Goal: Information Seeking & Learning: Learn about a topic

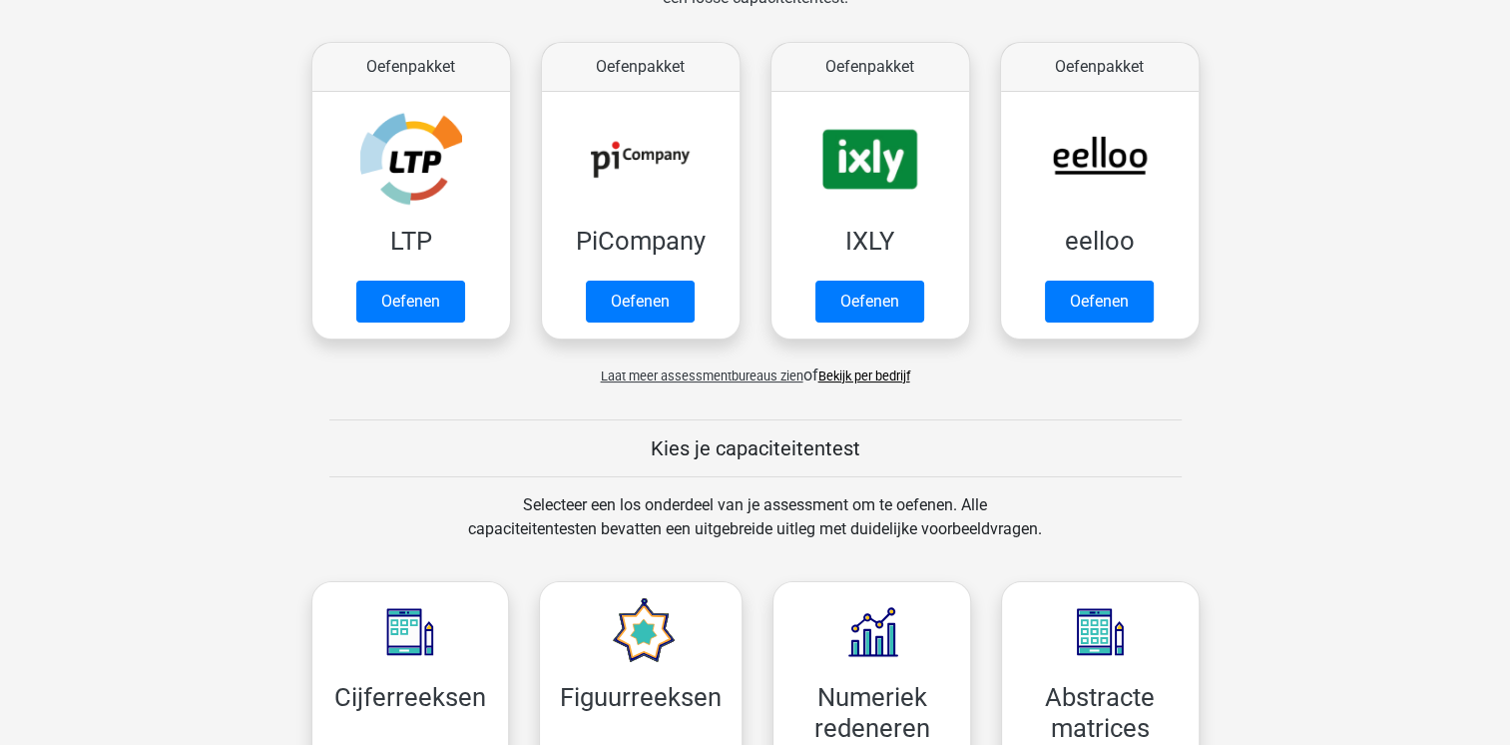
scroll to position [359, 0]
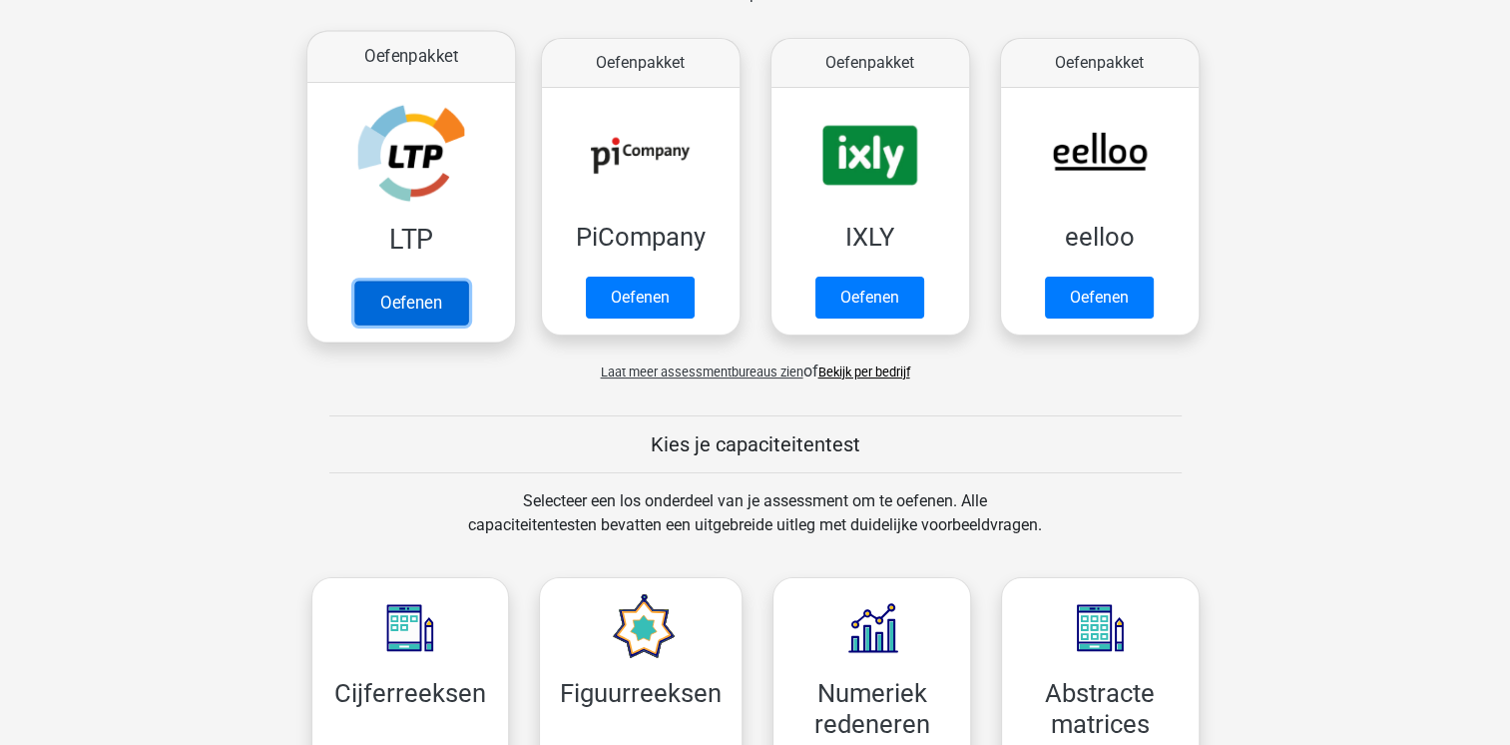
click at [431, 302] on link "Oefenen" at bounding box center [410, 303] width 114 height 44
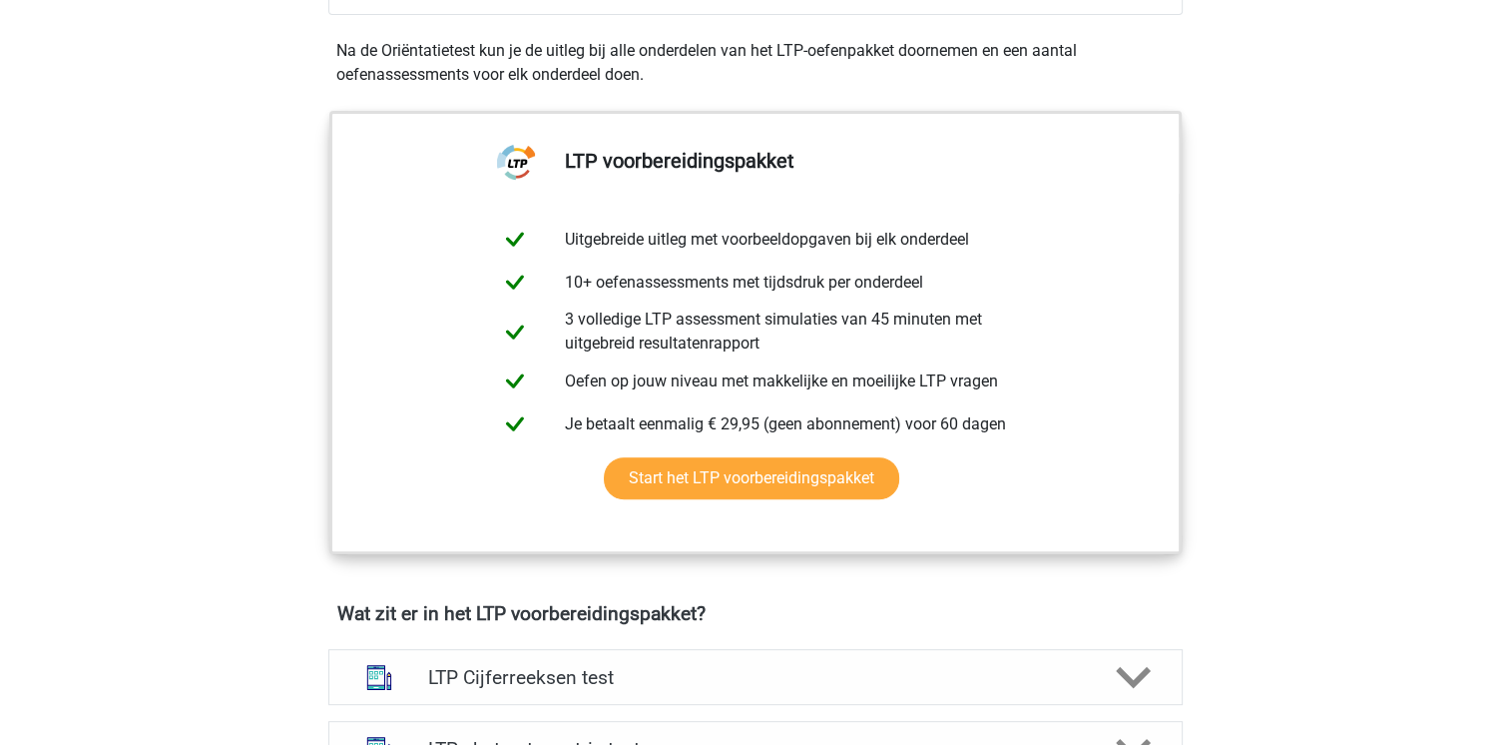
scroll to position [270, 0]
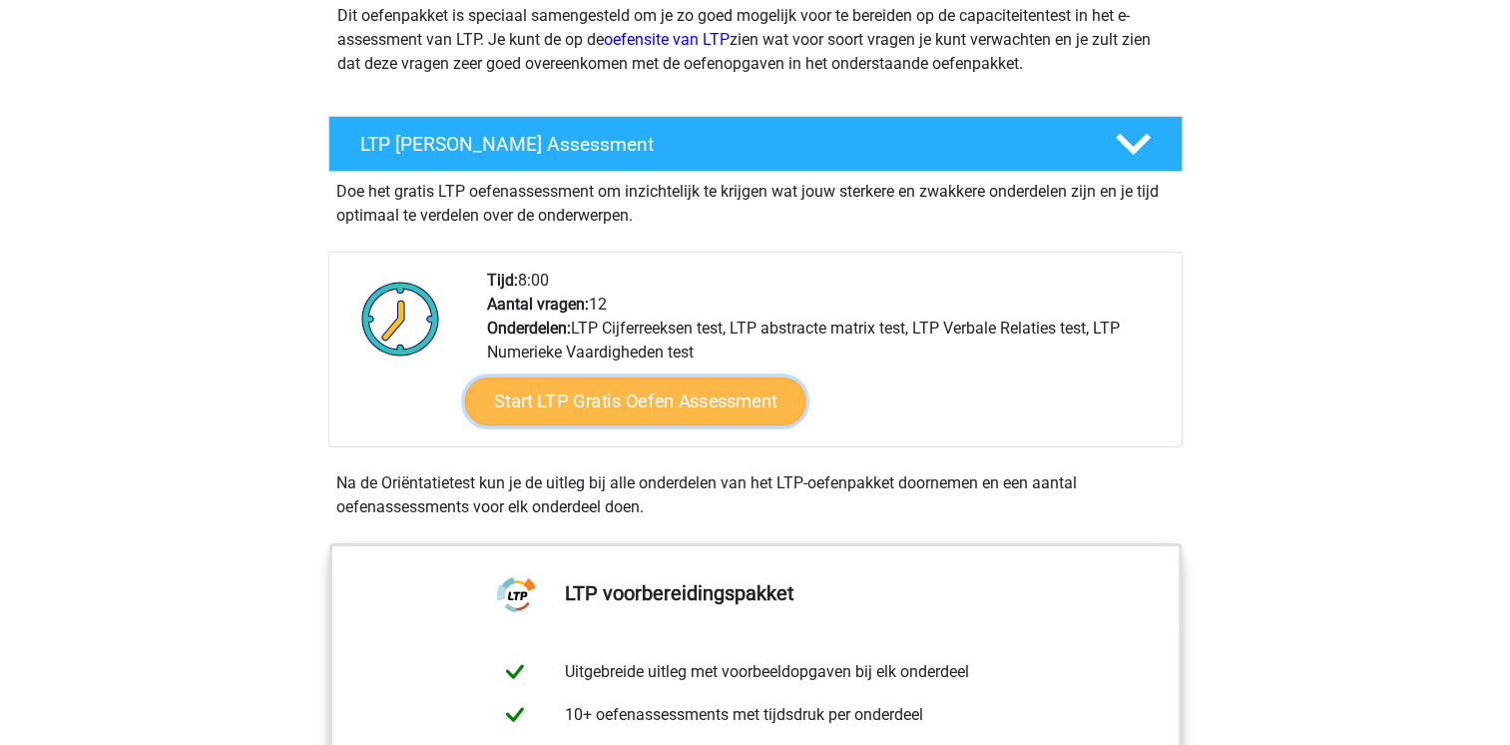
click at [690, 410] on link "Start LTP Gratis Oefen Assessment" at bounding box center [634, 401] width 341 height 48
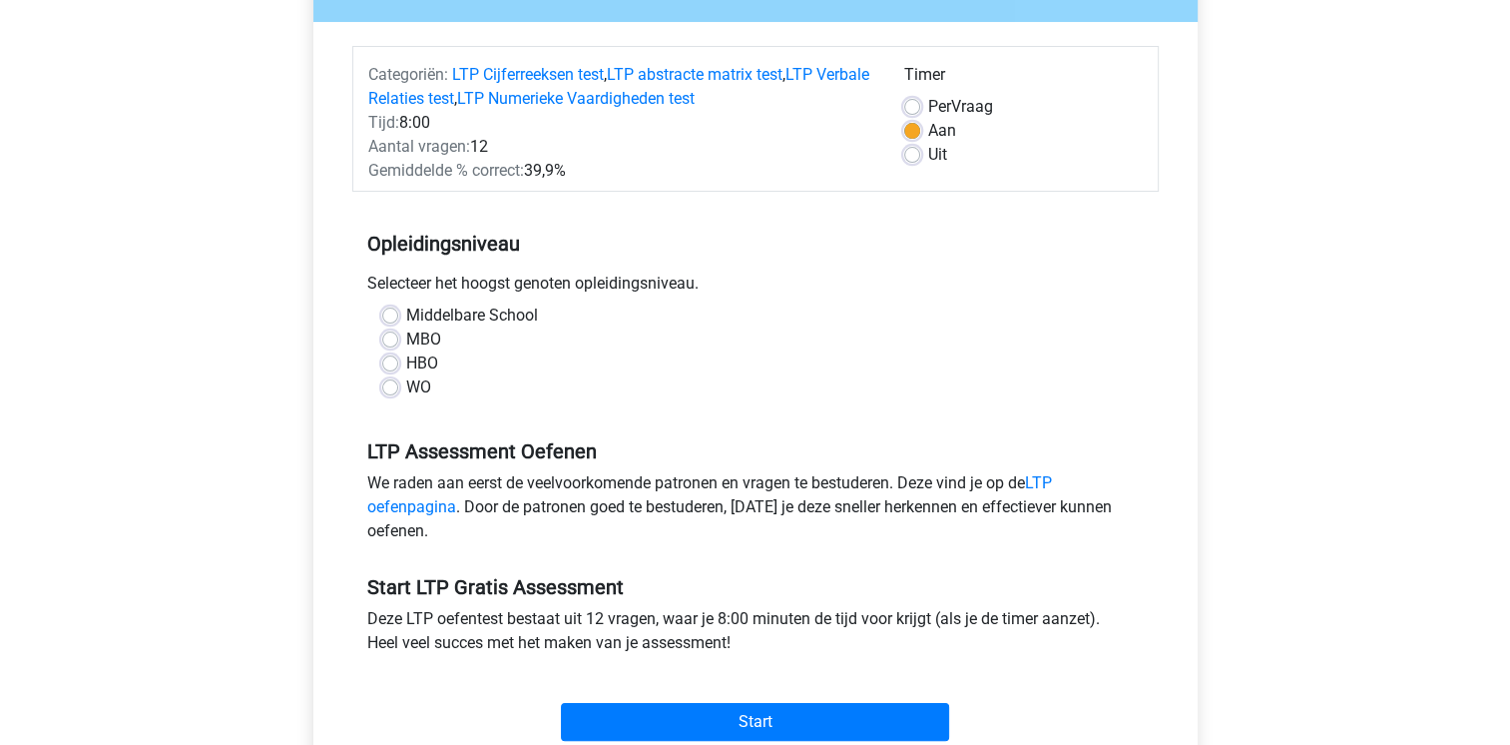
scroll to position [212, 0]
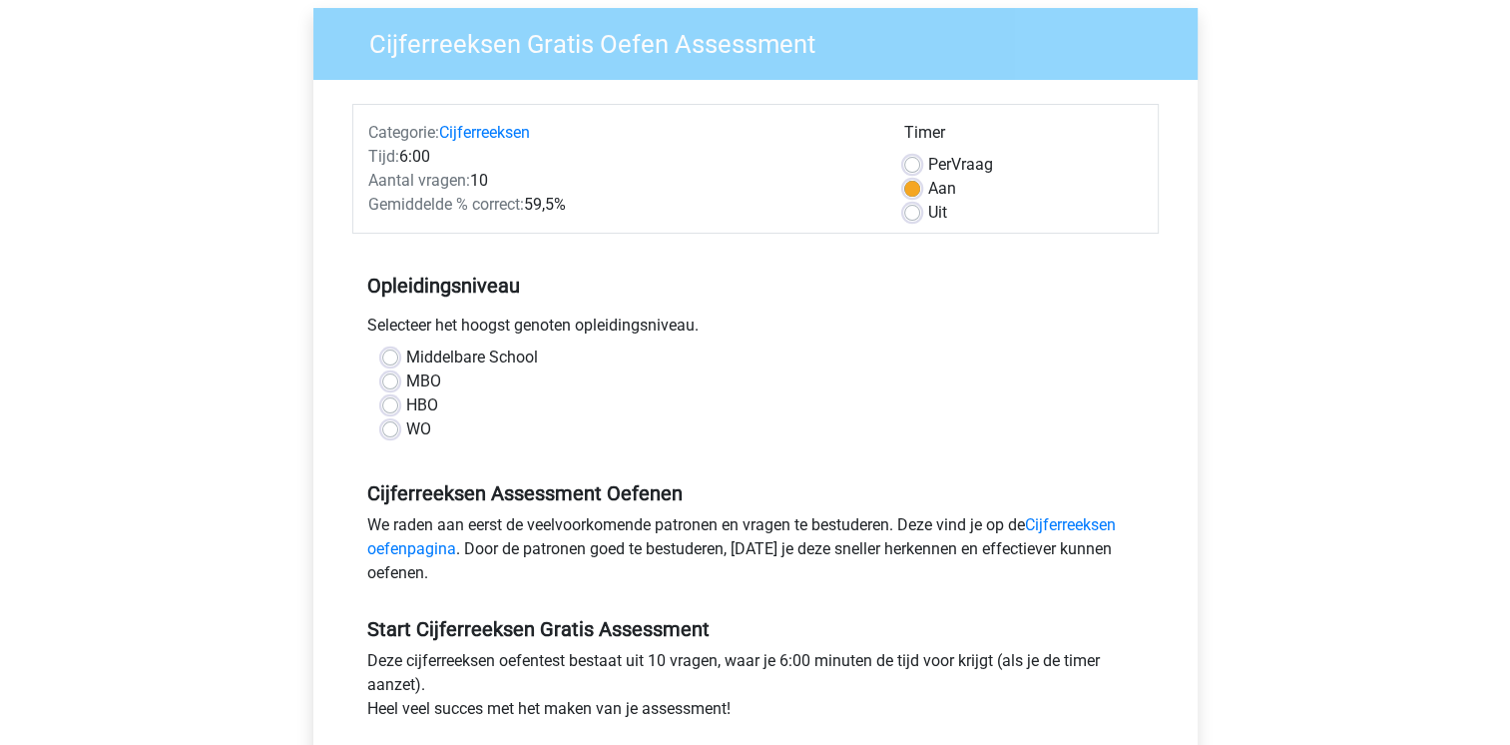
scroll to position [198, 0]
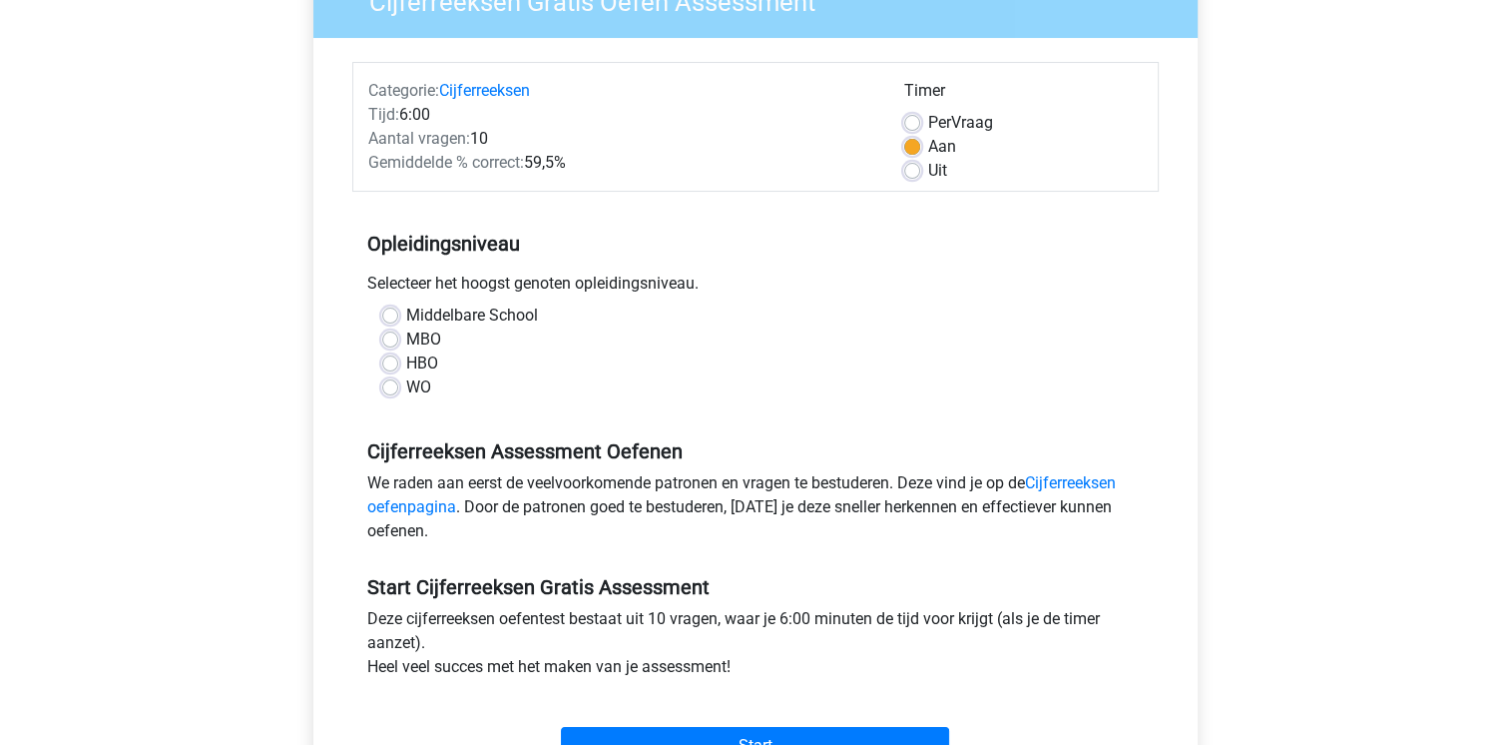
click at [420, 343] on label "MBO" at bounding box center [423, 339] width 35 height 24
click at [398, 343] on input "MBO" at bounding box center [390, 337] width 16 height 20
radio input "true"
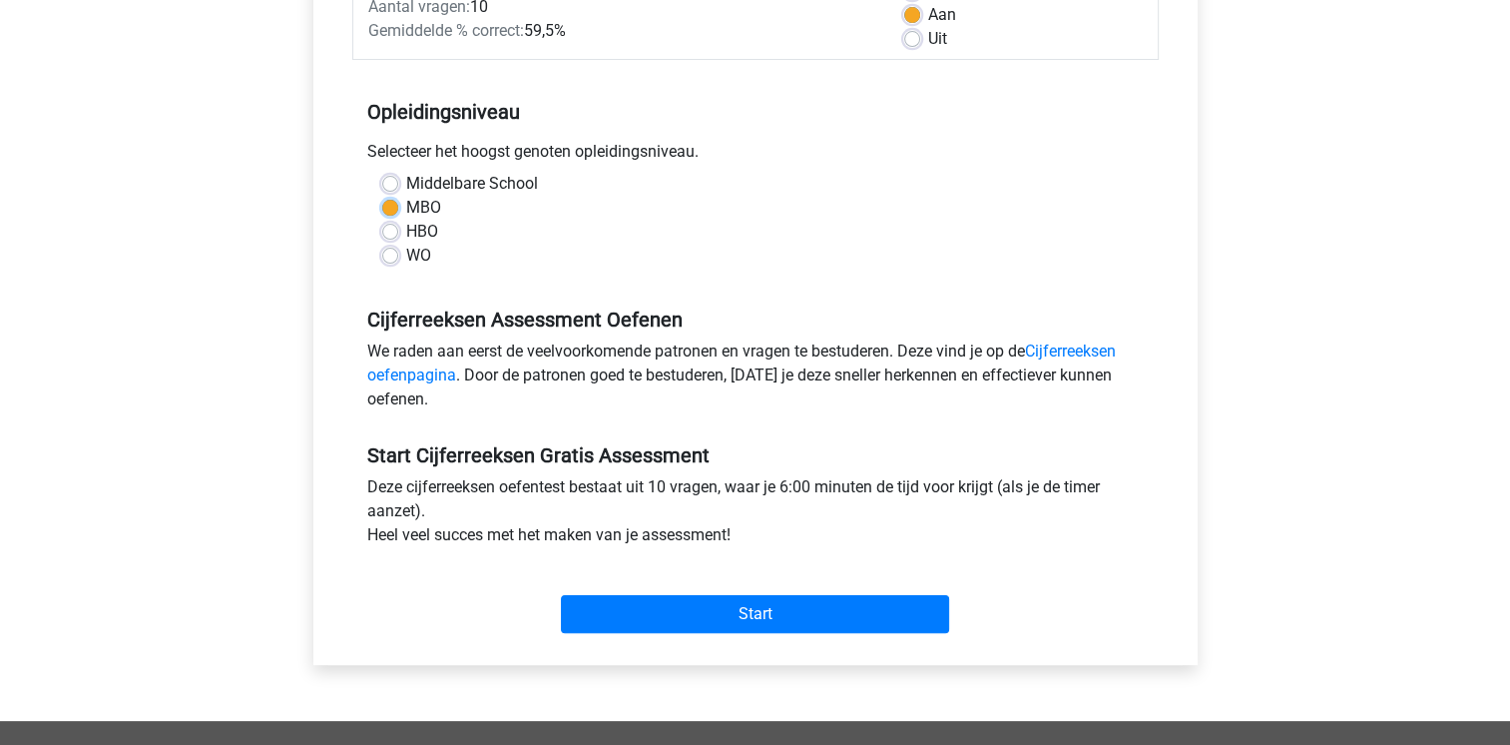
scroll to position [387, 0]
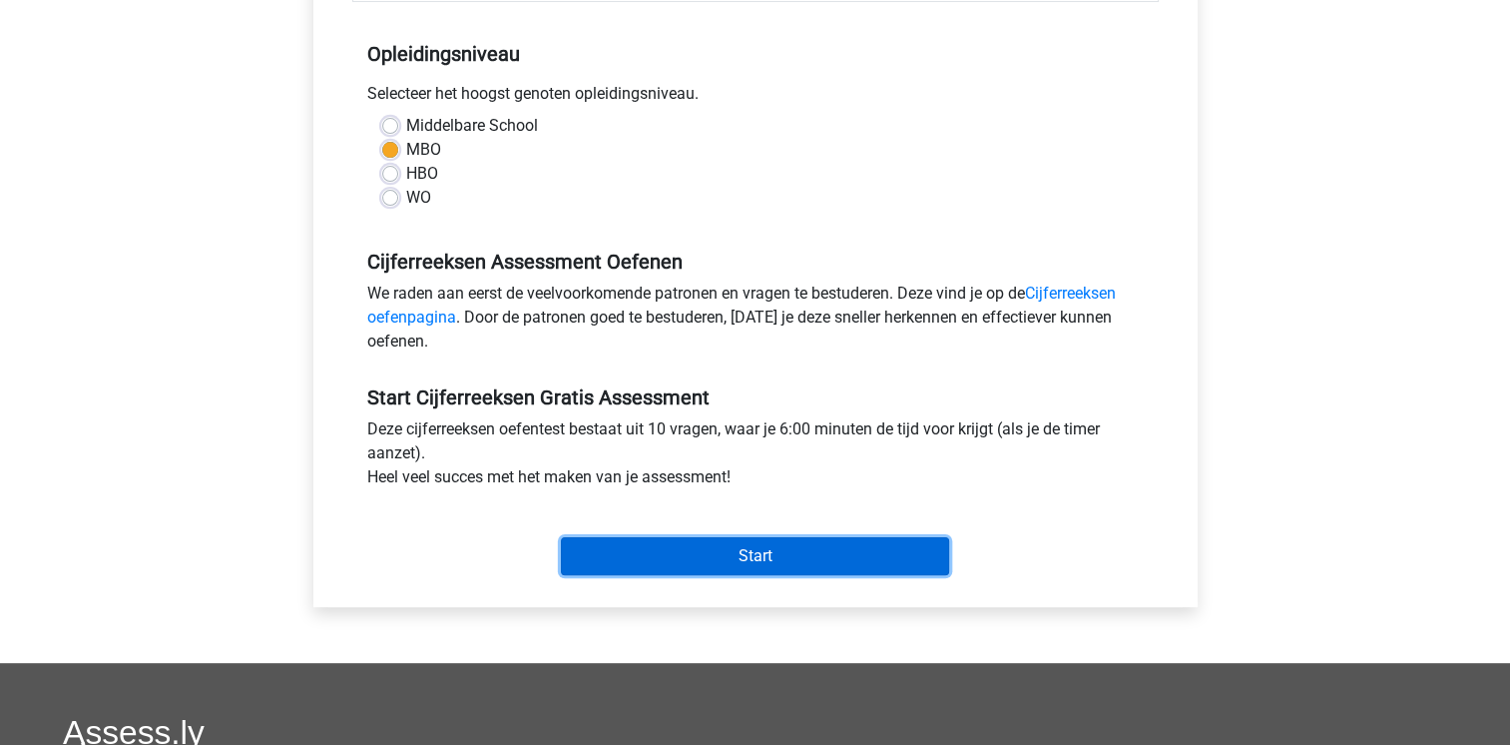
click at [701, 552] on input "Start" at bounding box center [755, 556] width 388 height 38
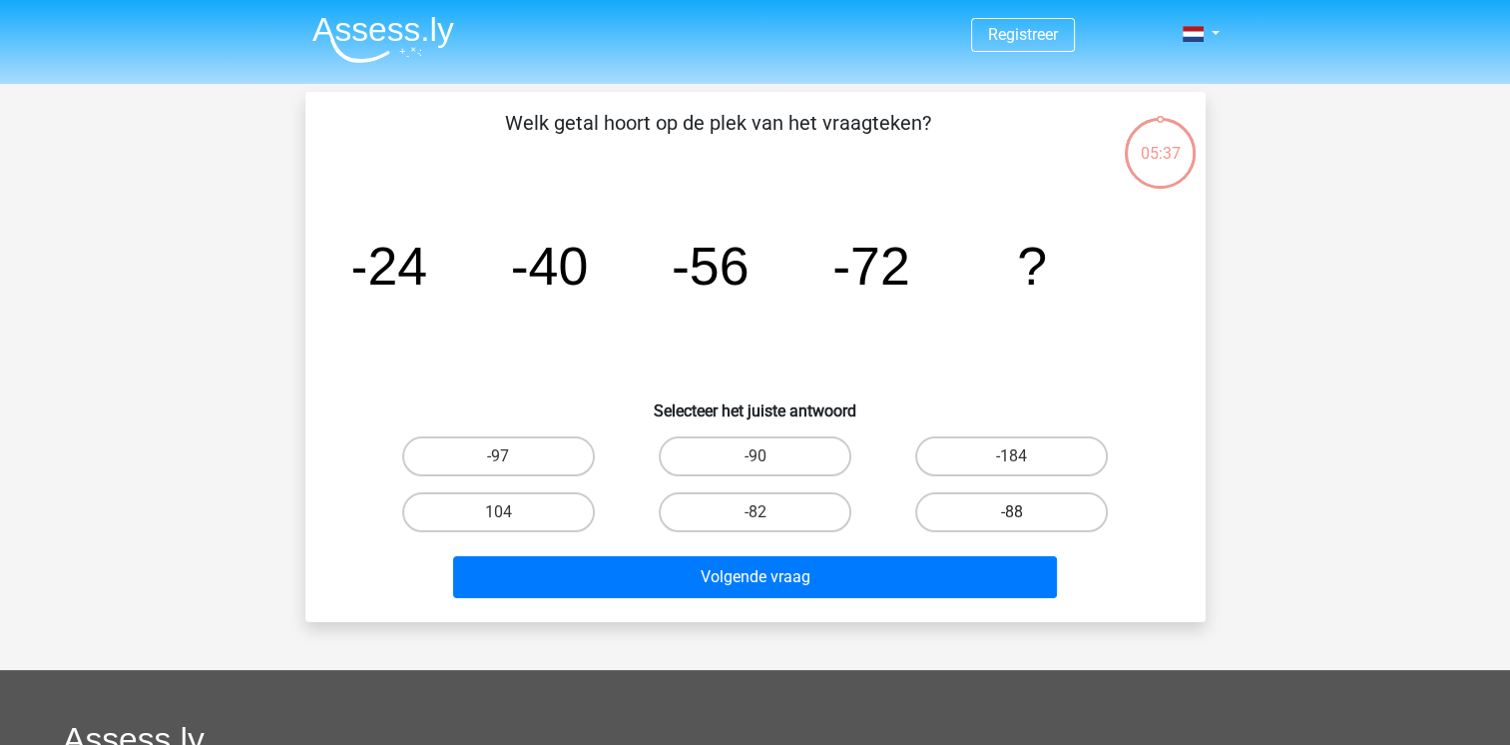
click at [1022, 508] on label "-88" at bounding box center [1011, 512] width 193 height 40
click at [1022, 512] on input "-88" at bounding box center [1018, 518] width 13 height 13
radio input "true"
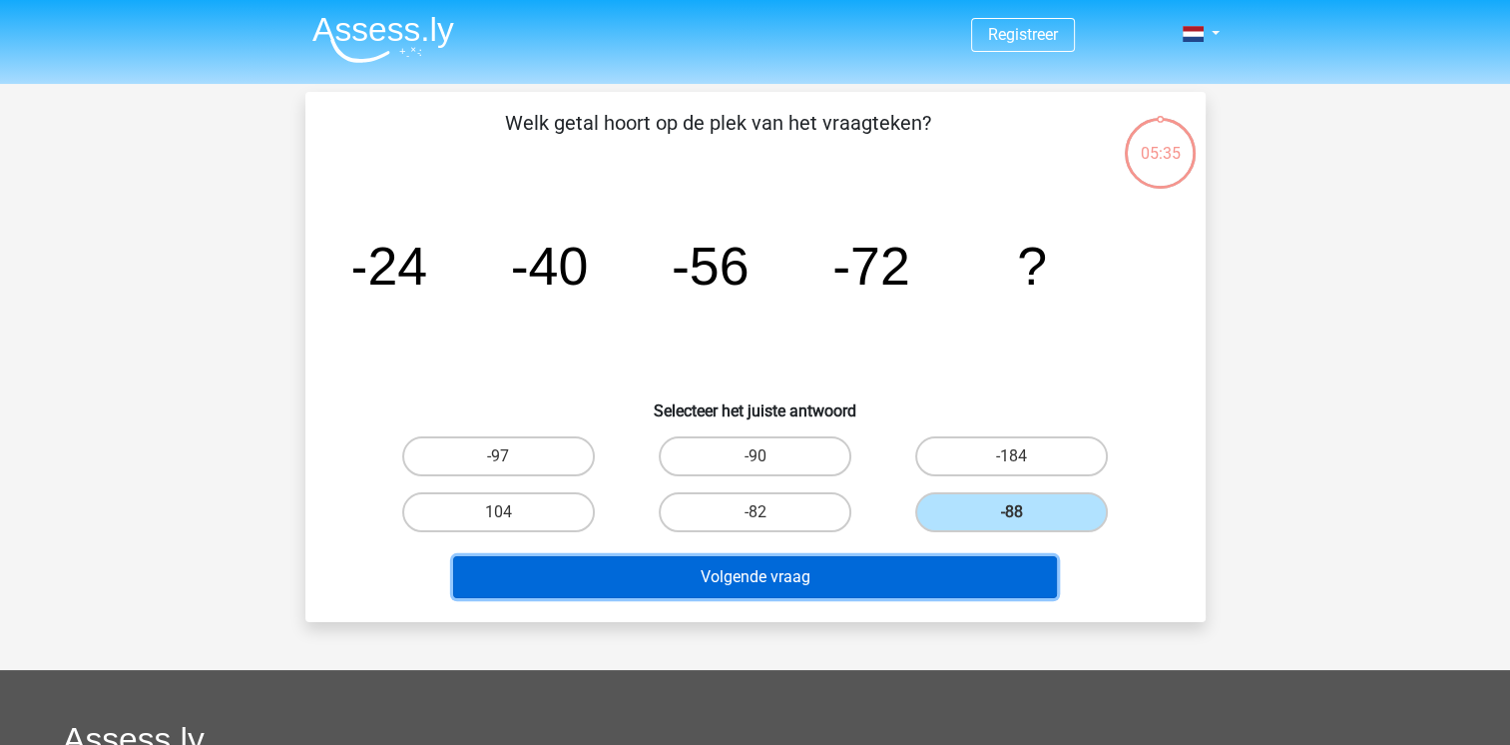
click at [890, 570] on button "Volgende vraag" at bounding box center [755, 577] width 604 height 42
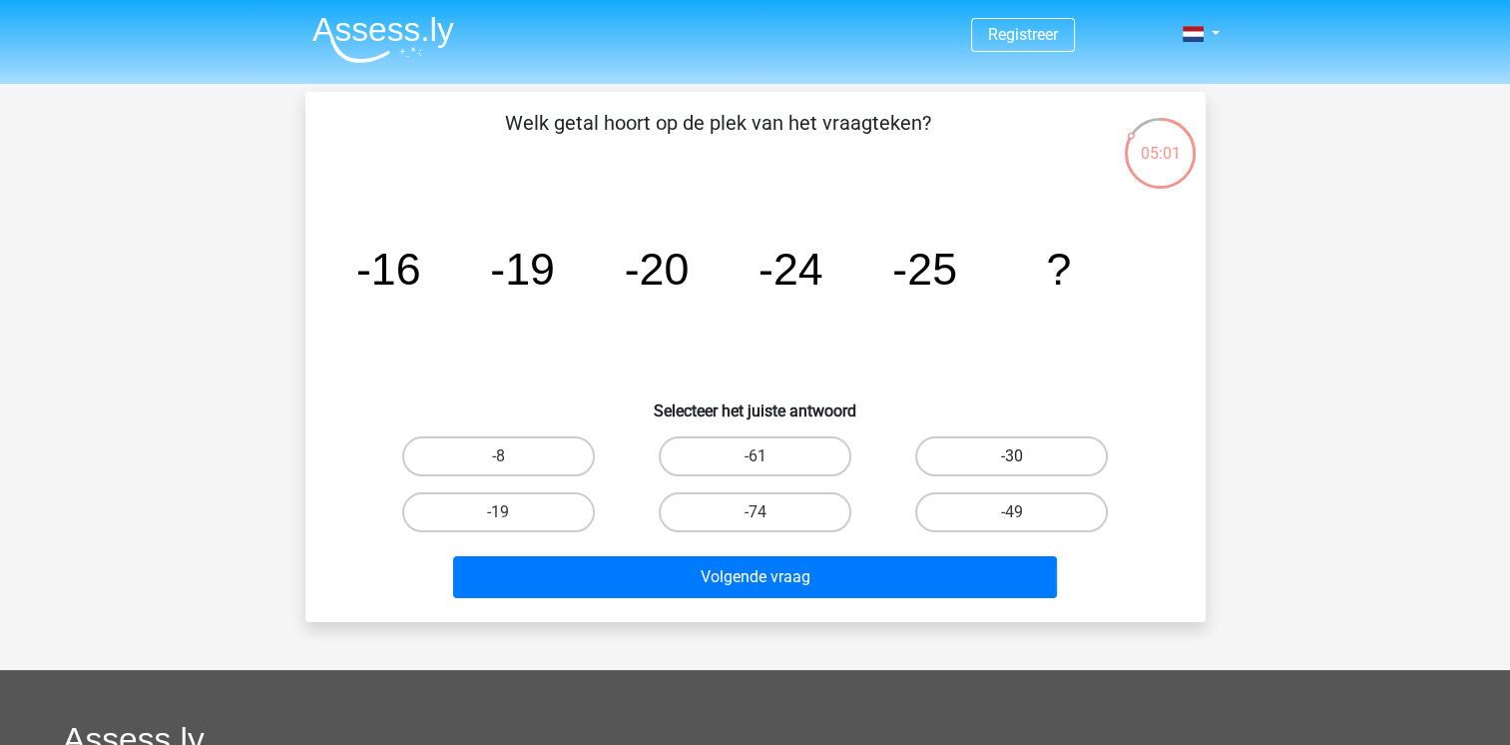
click at [1002, 436] on label "-30" at bounding box center [1011, 456] width 193 height 40
click at [1012, 456] on input "-30" at bounding box center [1018, 462] width 13 height 13
radio input "true"
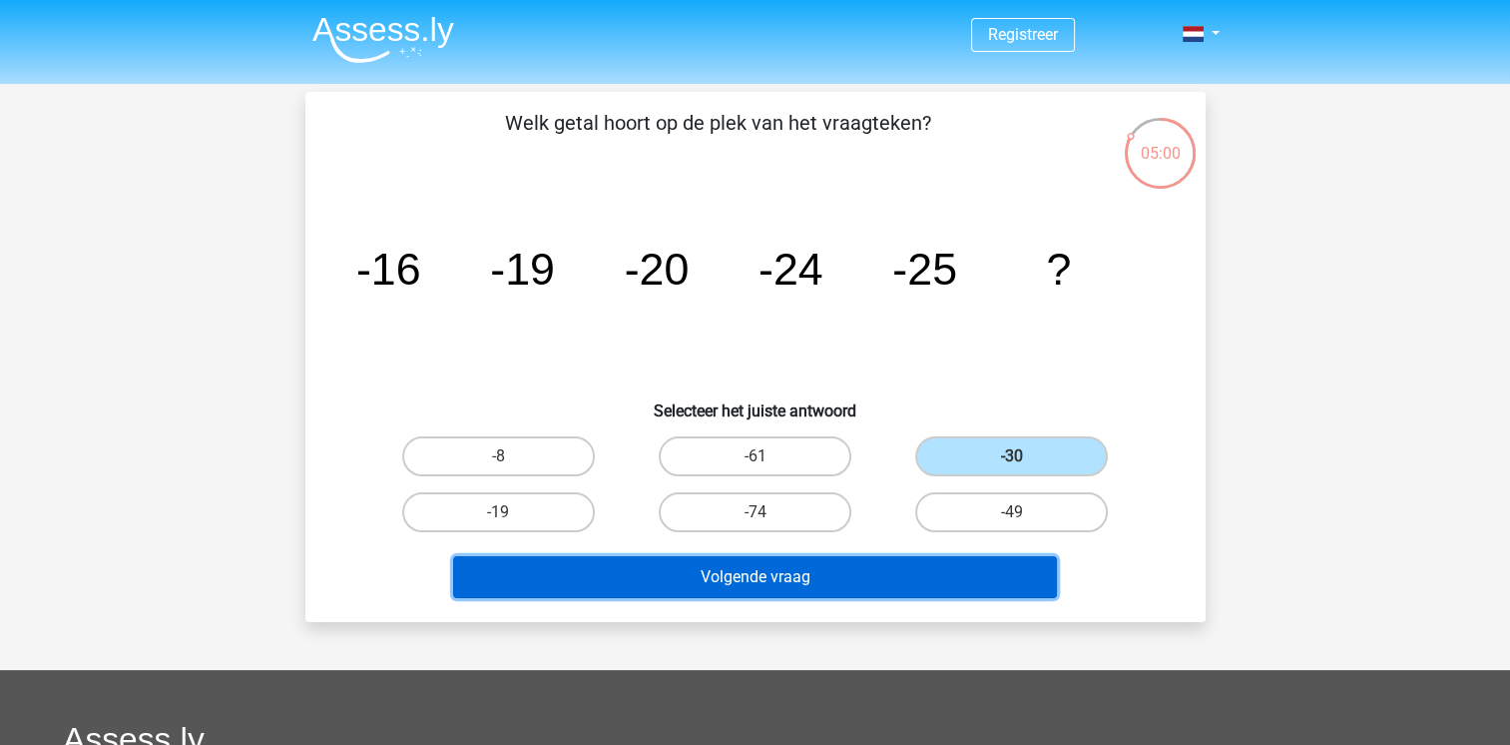
click at [922, 584] on button "Volgende vraag" at bounding box center [755, 577] width 604 height 42
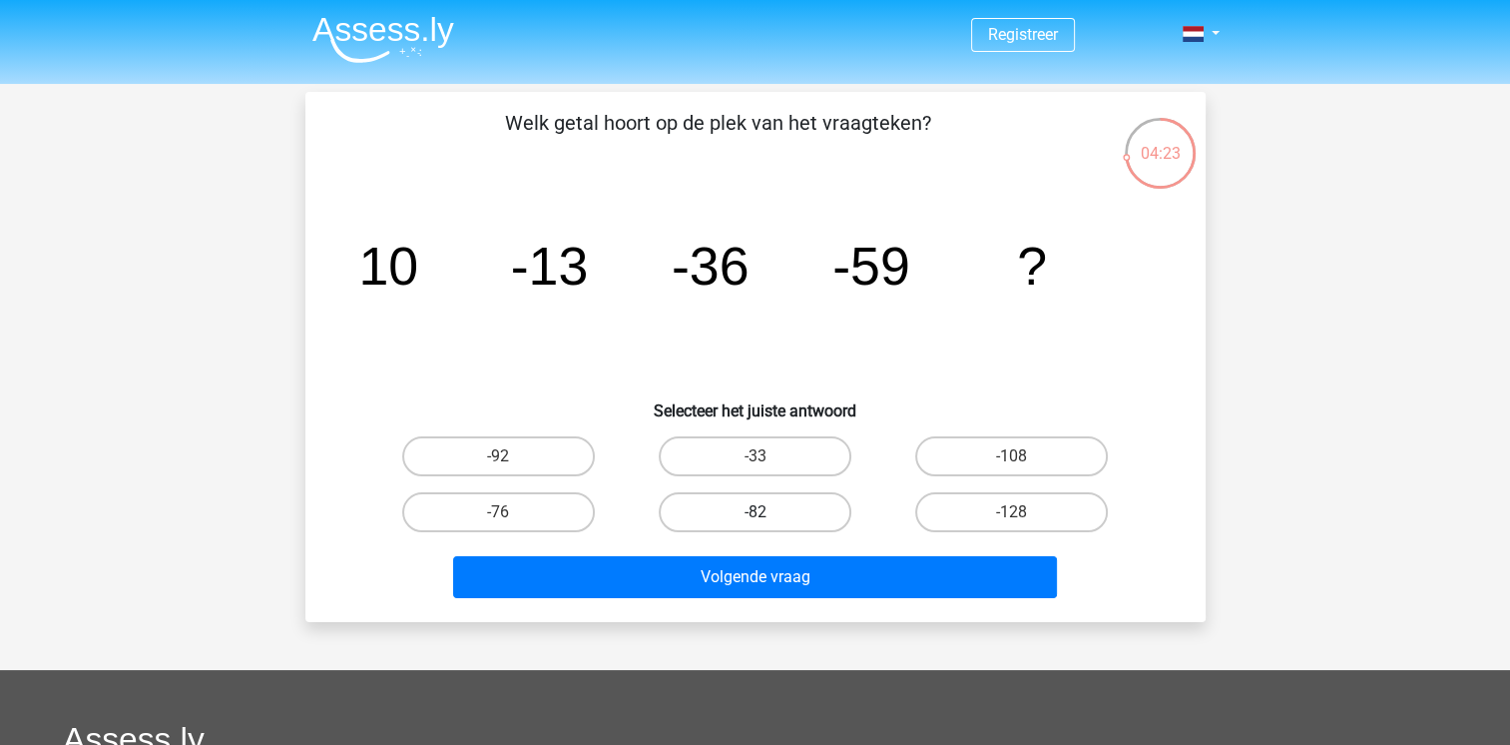
click at [809, 509] on label "-82" at bounding box center [755, 512] width 193 height 40
click at [768, 512] on input "-82" at bounding box center [761, 518] width 13 height 13
radio input "true"
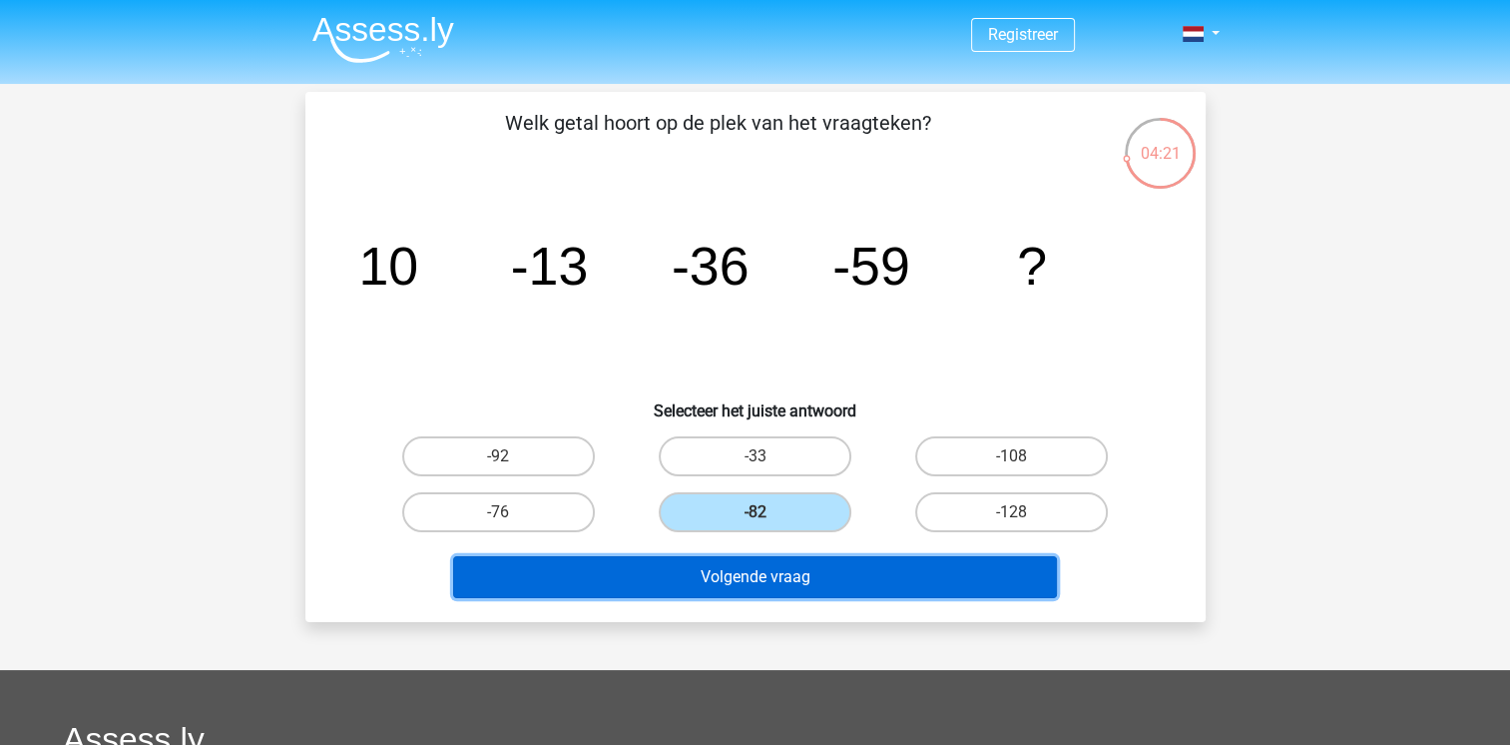
click at [831, 583] on button "Volgende vraag" at bounding box center [755, 577] width 604 height 42
